Goal: Information Seeking & Learning: Learn about a topic

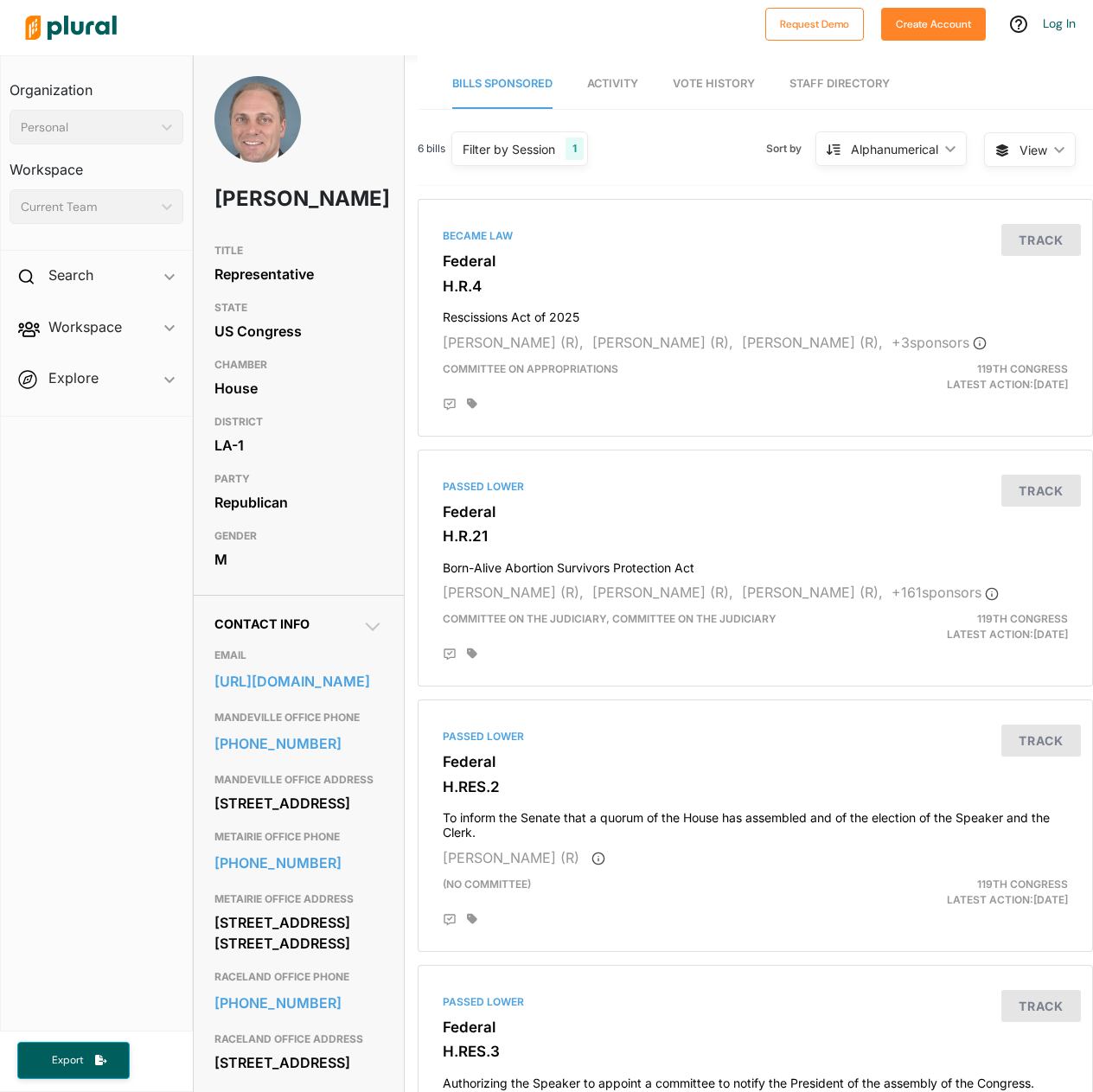
click at [814, 83] on link "Staff Directory" at bounding box center [840, 84] width 101 height 49
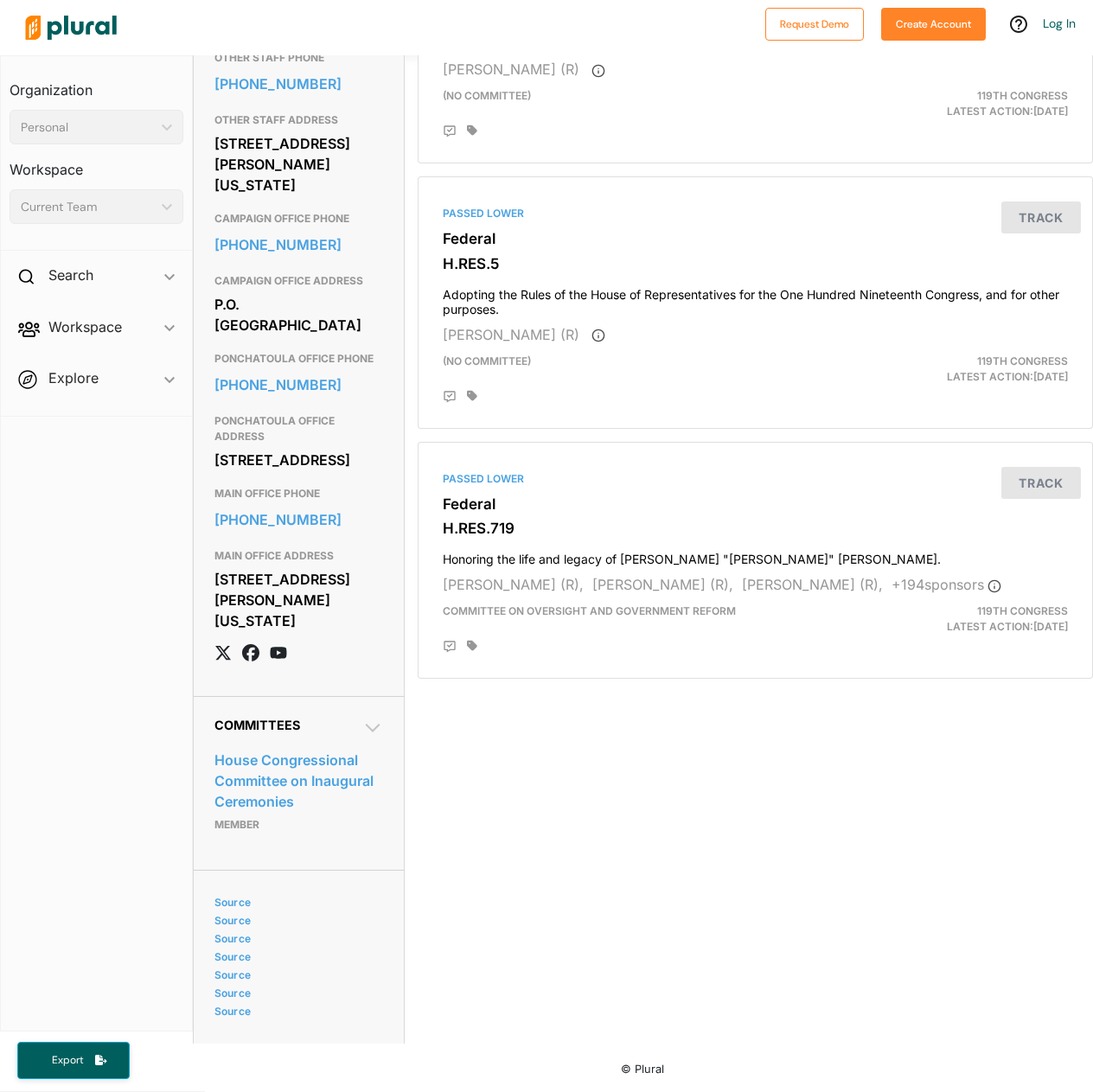
scroll to position [1207, 0]
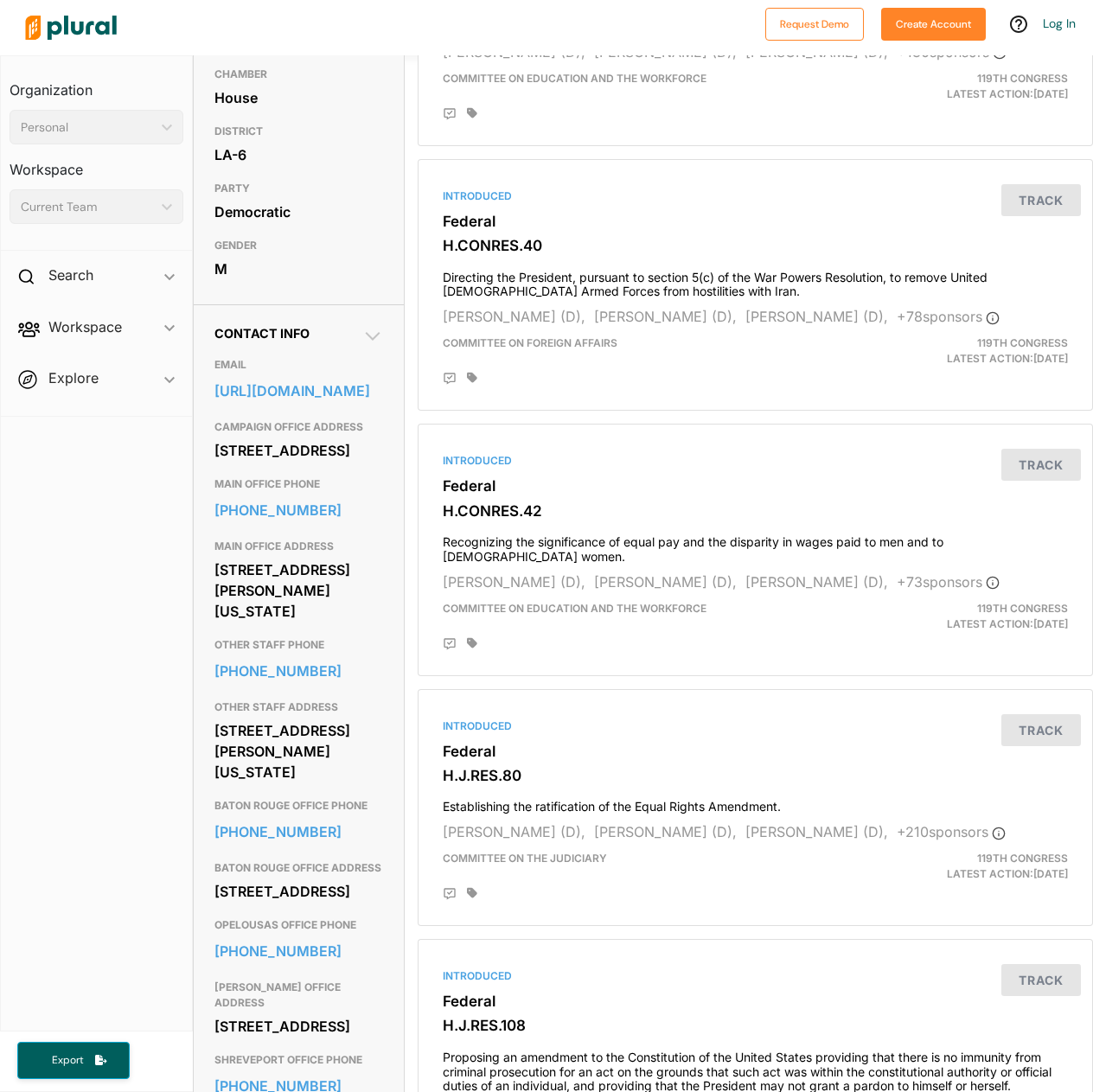
scroll to position [346, 0]
